Goal: Information Seeking & Learning: Learn about a topic

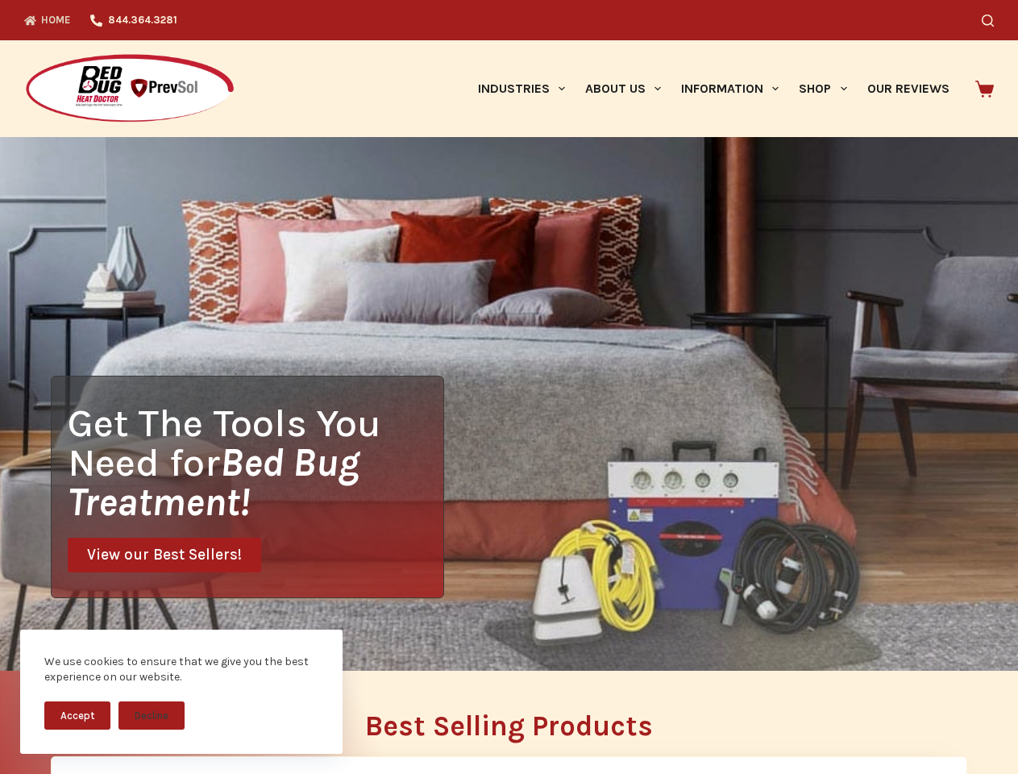
click at [509, 387] on div "Get The Tools You Need for Bed Bug Treatment! View our Best Sellers!" at bounding box center [509, 404] width 1018 height 534
click at [77, 715] on button "Accept" at bounding box center [77, 715] width 66 height 28
click at [152, 715] on button "Decline" at bounding box center [151, 715] width 66 height 28
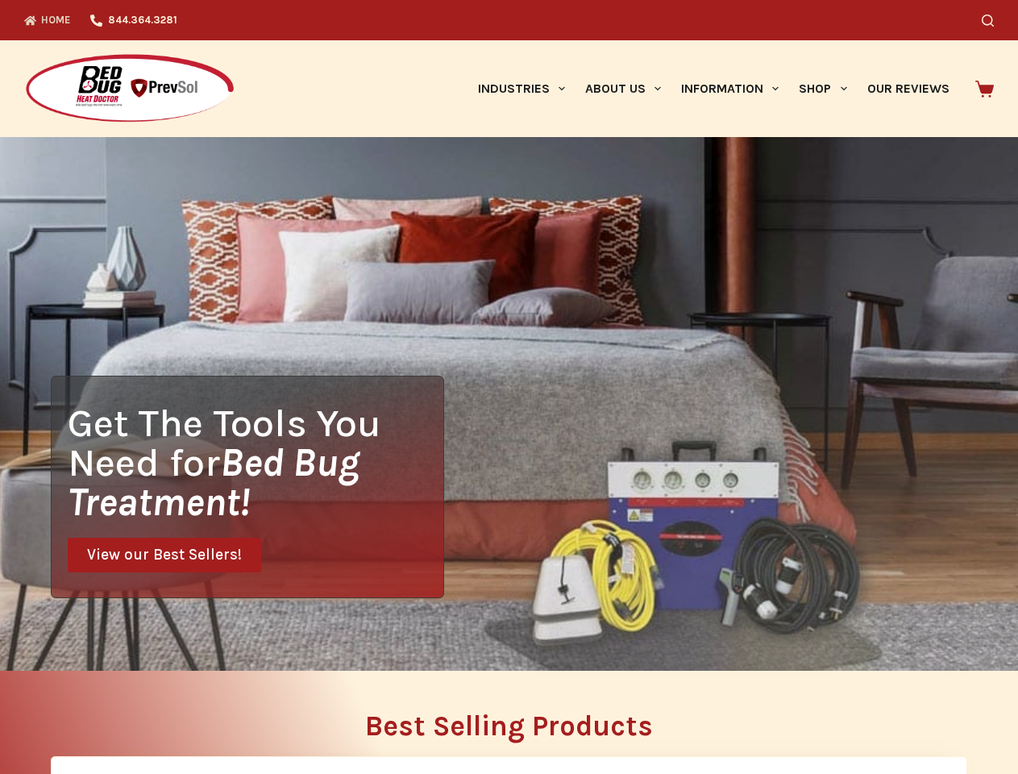
click at [994, 20] on icon "Search" at bounding box center [988, 21] width 12 height 12
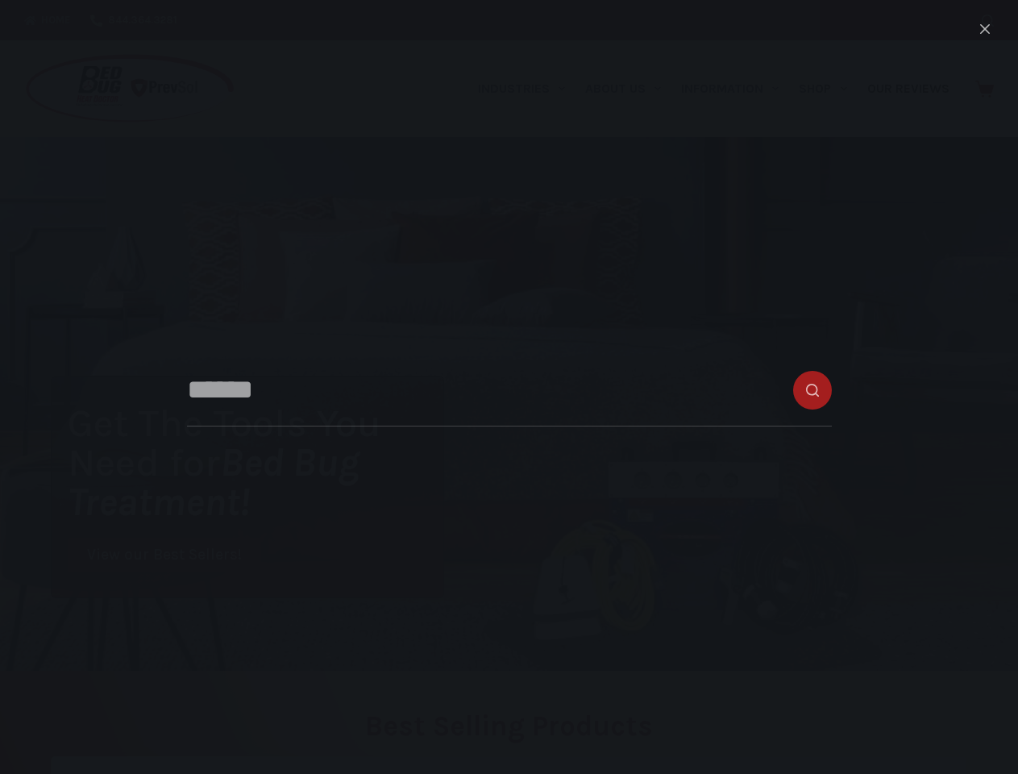
click at [527, 89] on link "Industries" at bounding box center [520, 88] width 107 height 97
